Goal: Book appointment/travel/reservation

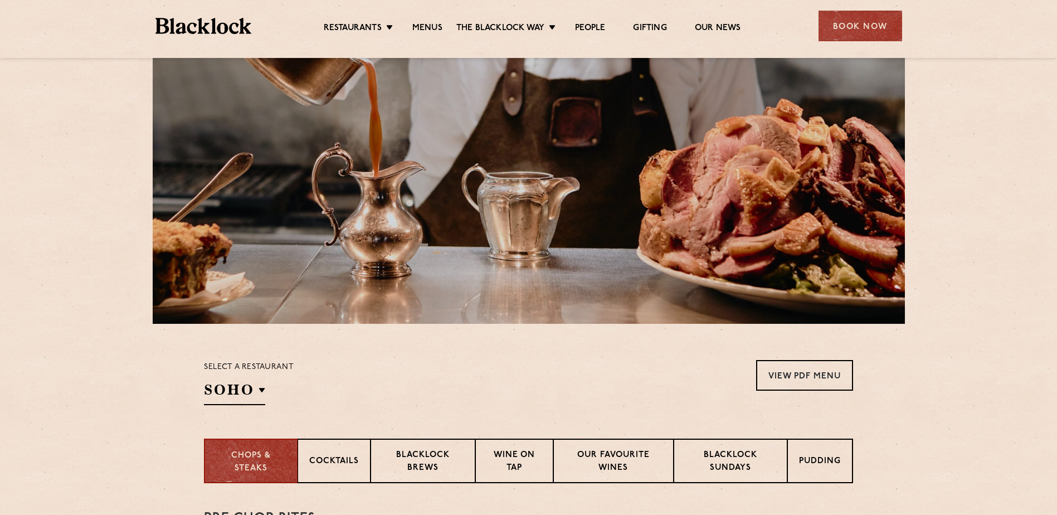
scroll to position [223, 0]
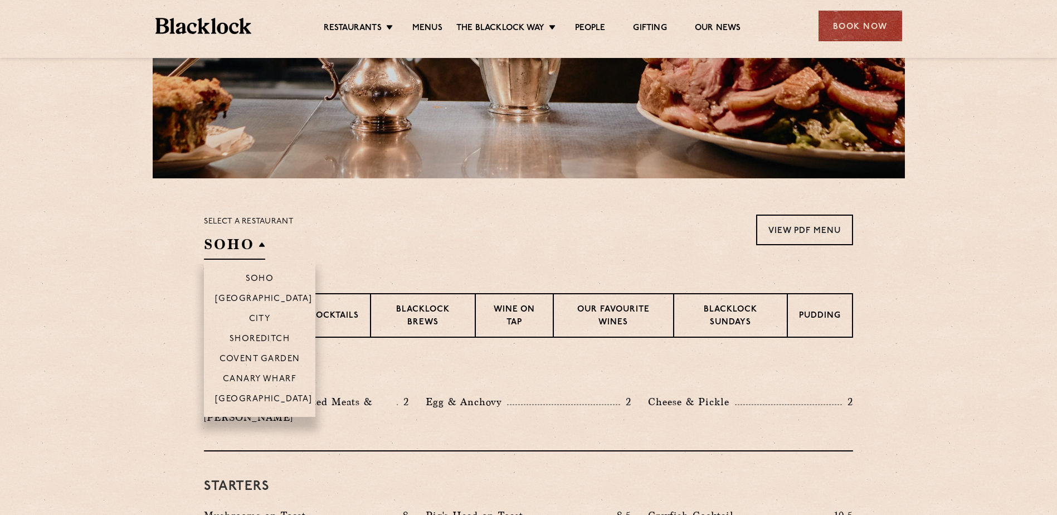
click at [227, 250] on h2 "SOHO" at bounding box center [234, 247] width 61 height 25
click at [250, 350] on li "Covent Garden" at bounding box center [259, 358] width 111 height 20
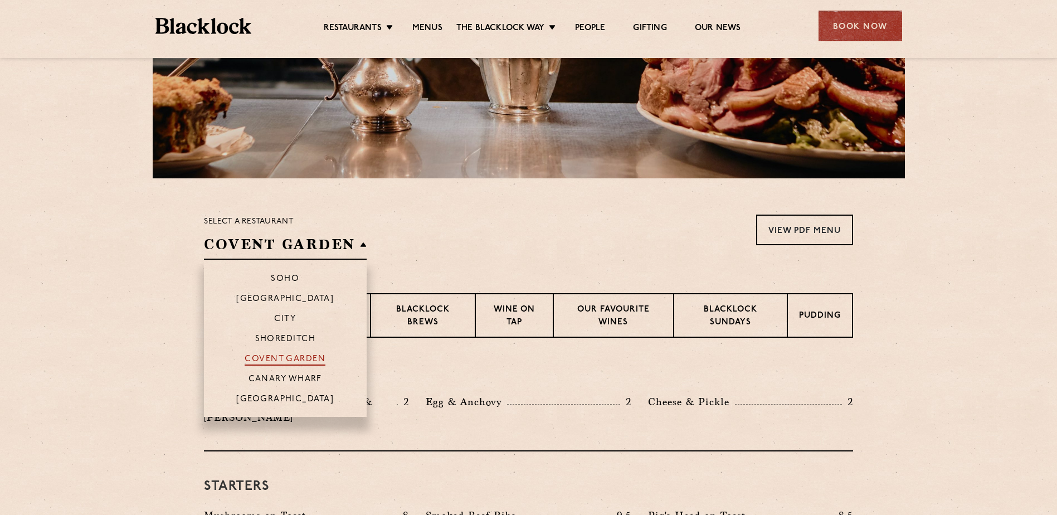
click at [260, 355] on p "Covent Garden" at bounding box center [285, 359] width 81 height 11
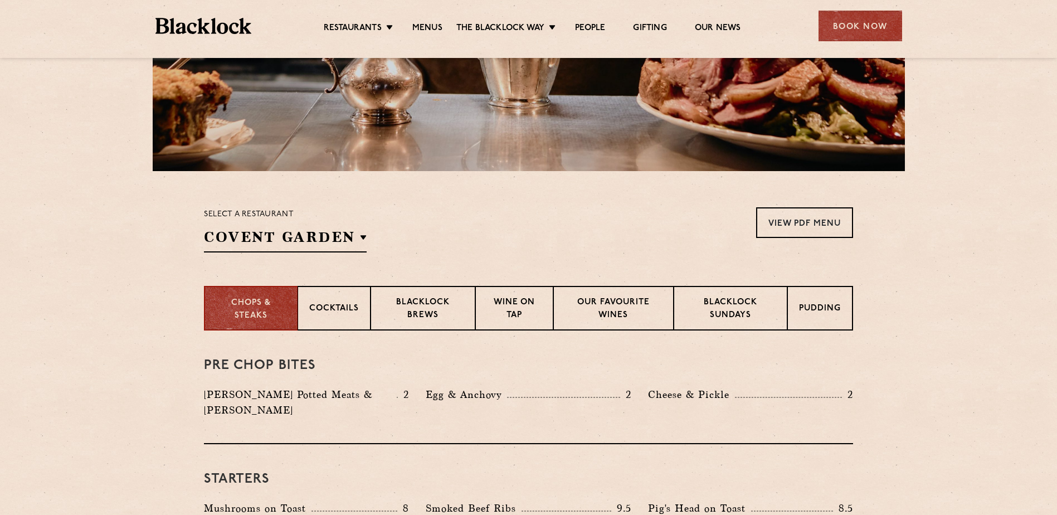
scroll to position [111, 0]
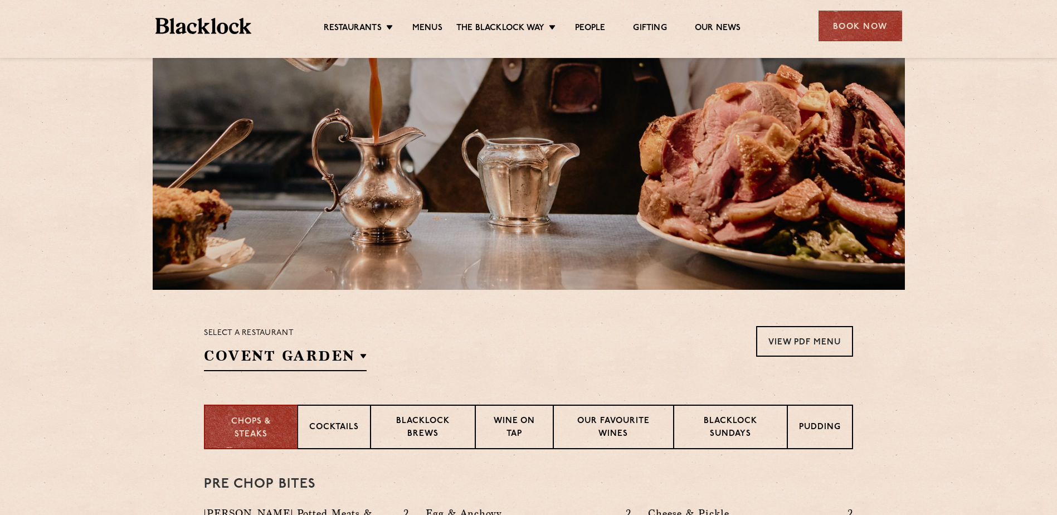
click at [882, 12] on div "Book Now" at bounding box center [860, 26] width 84 height 31
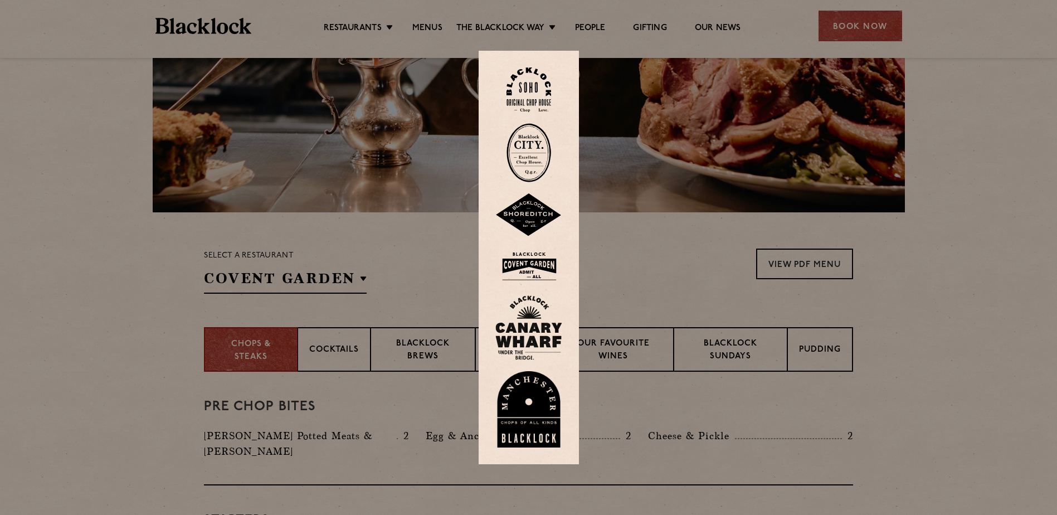
scroll to position [223, 0]
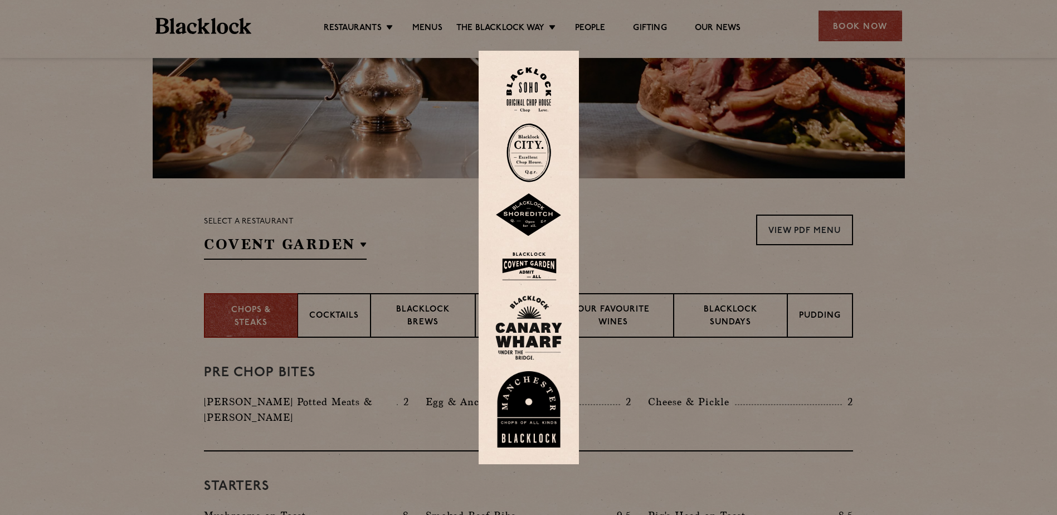
click at [528, 258] on img at bounding box center [528, 266] width 67 height 36
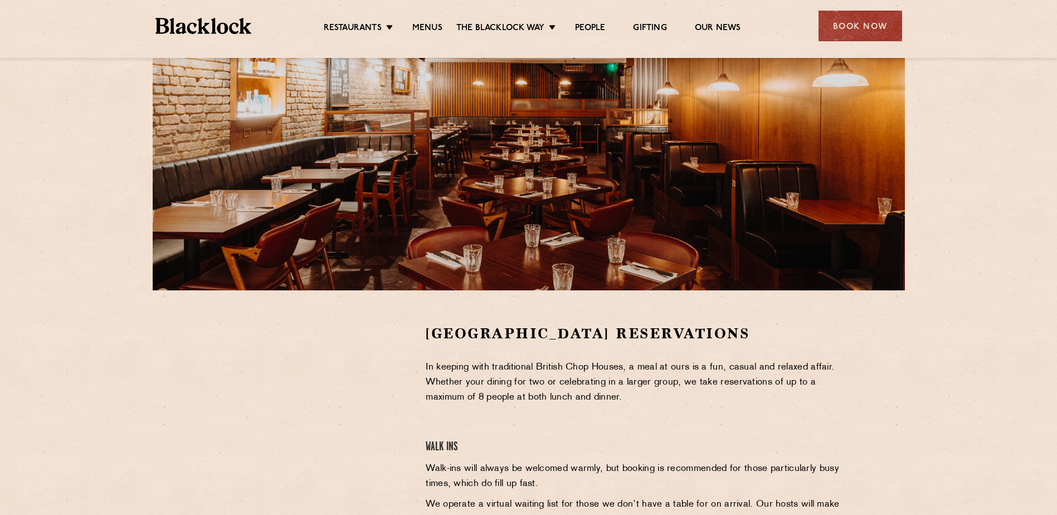
scroll to position [111, 0]
